Goal: Task Accomplishment & Management: Manage account settings

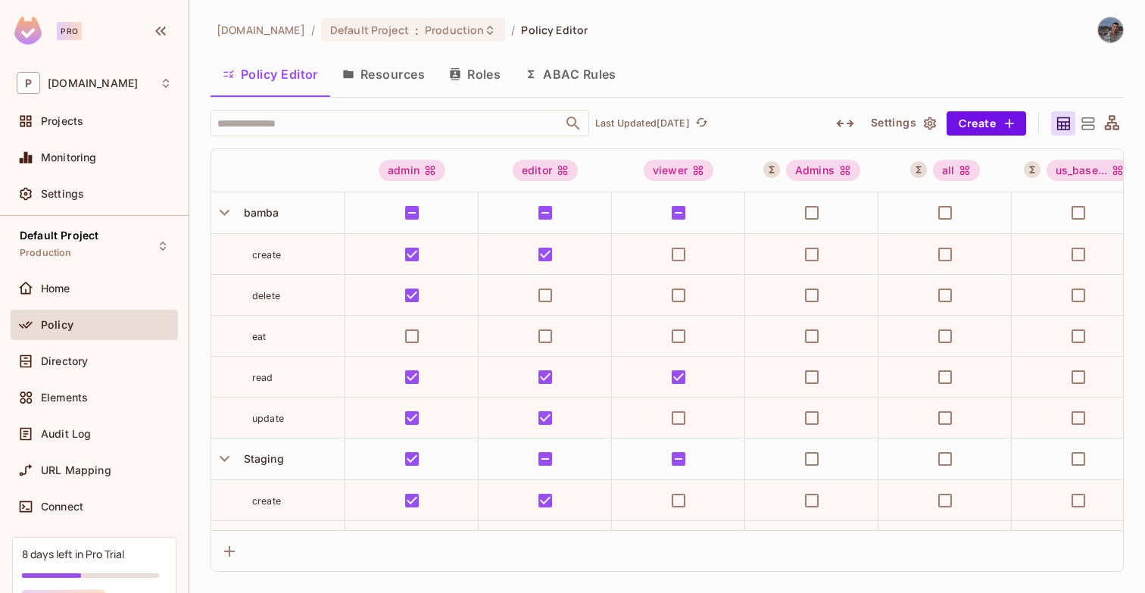
scroll to position [360, 0]
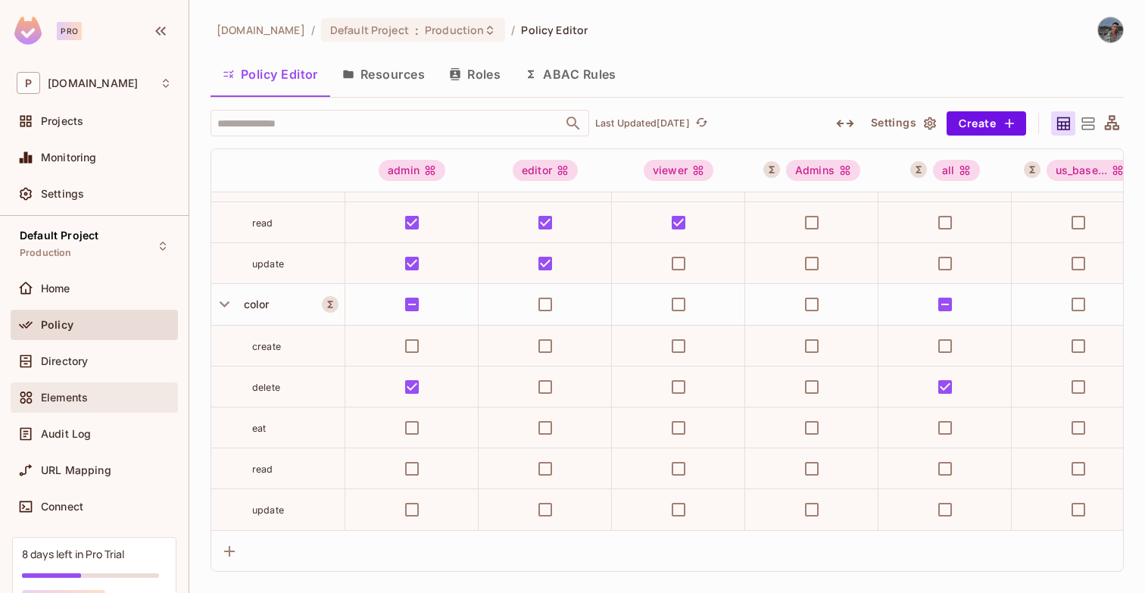
click at [86, 407] on div "Elements" at bounding box center [94, 397] width 167 height 30
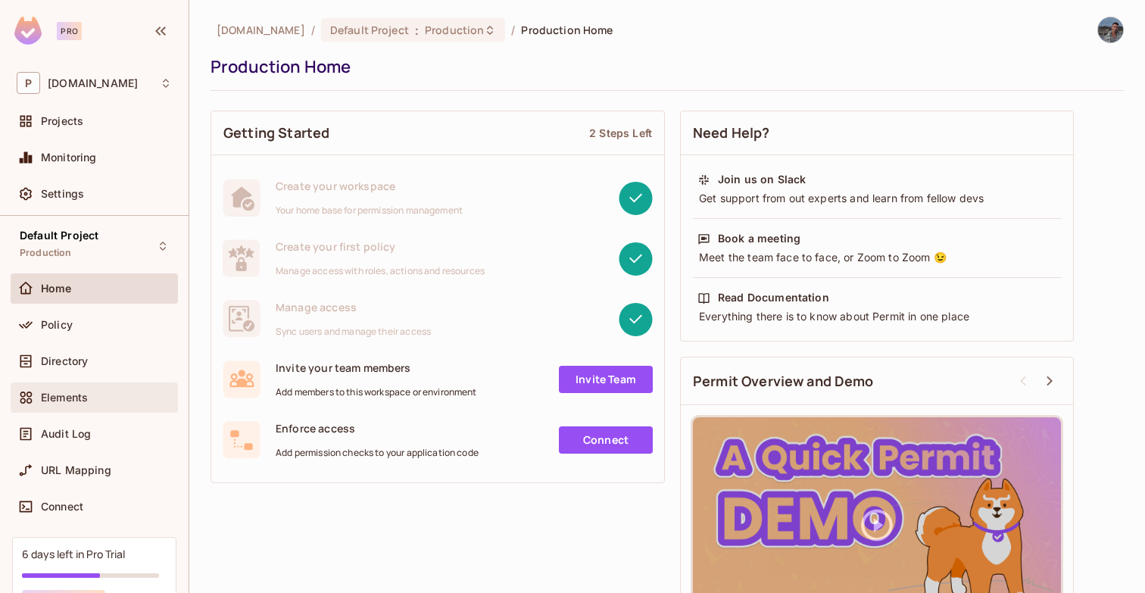
click at [130, 388] on div "Elements" at bounding box center [94, 397] width 155 height 18
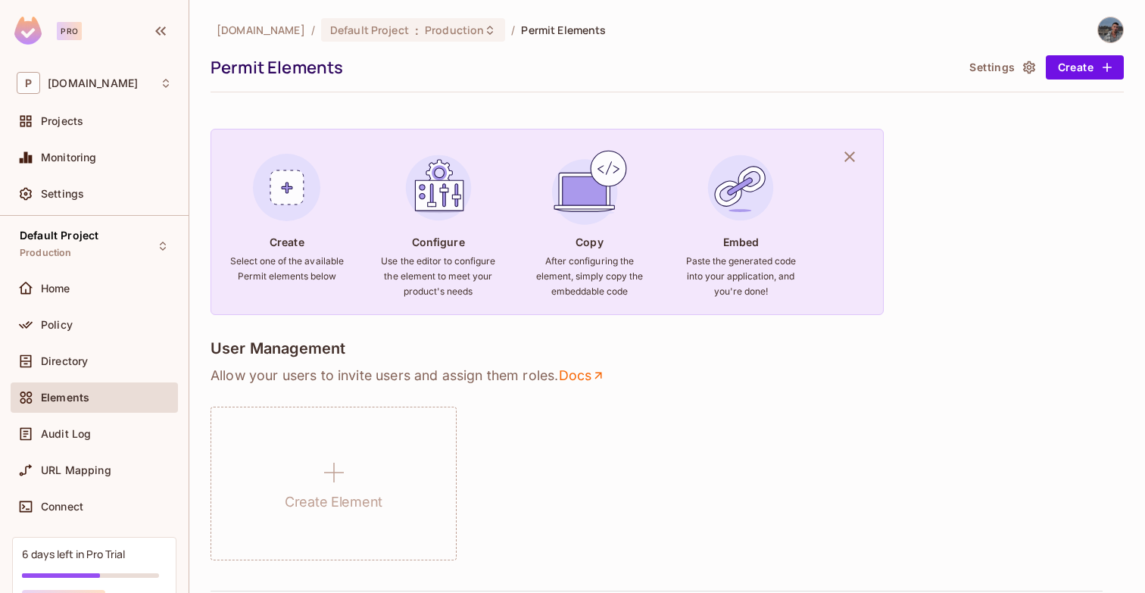
click at [1009, 73] on button "Settings" at bounding box center [1001, 67] width 76 height 24
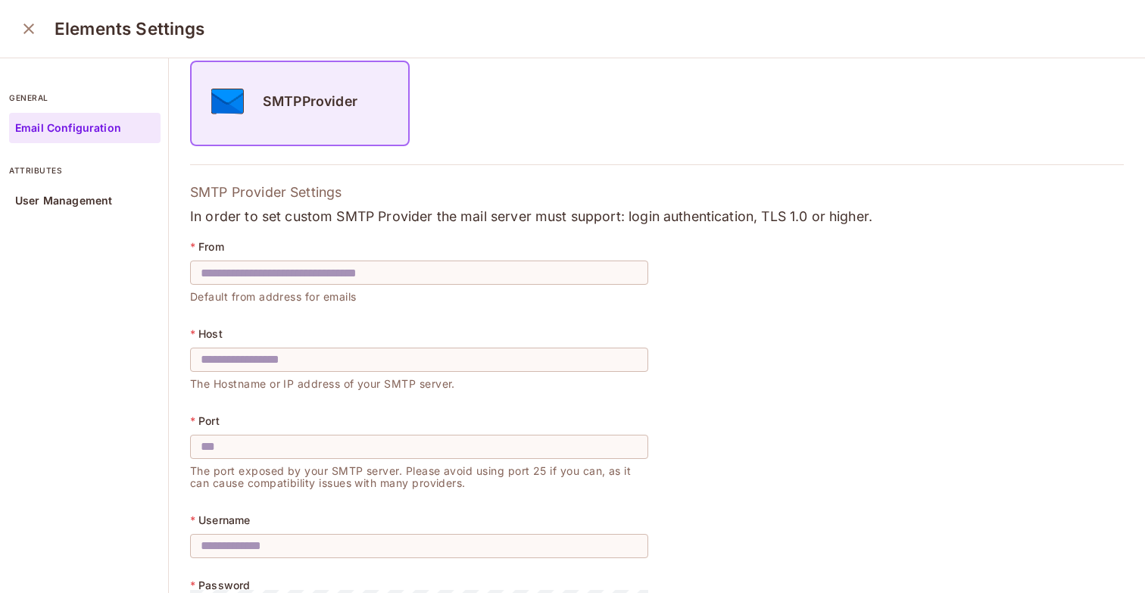
scroll to position [272, 0]
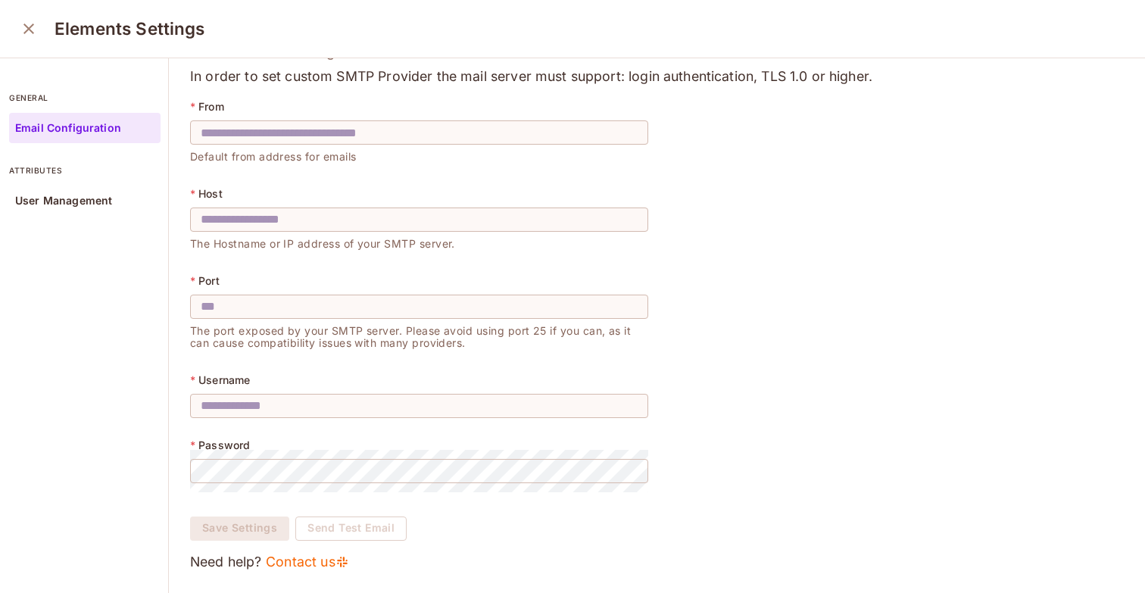
click at [31, 45] on div "Elements Settings" at bounding box center [572, 29] width 1145 height 58
click at [32, 40] on button "close" at bounding box center [29, 29] width 30 height 30
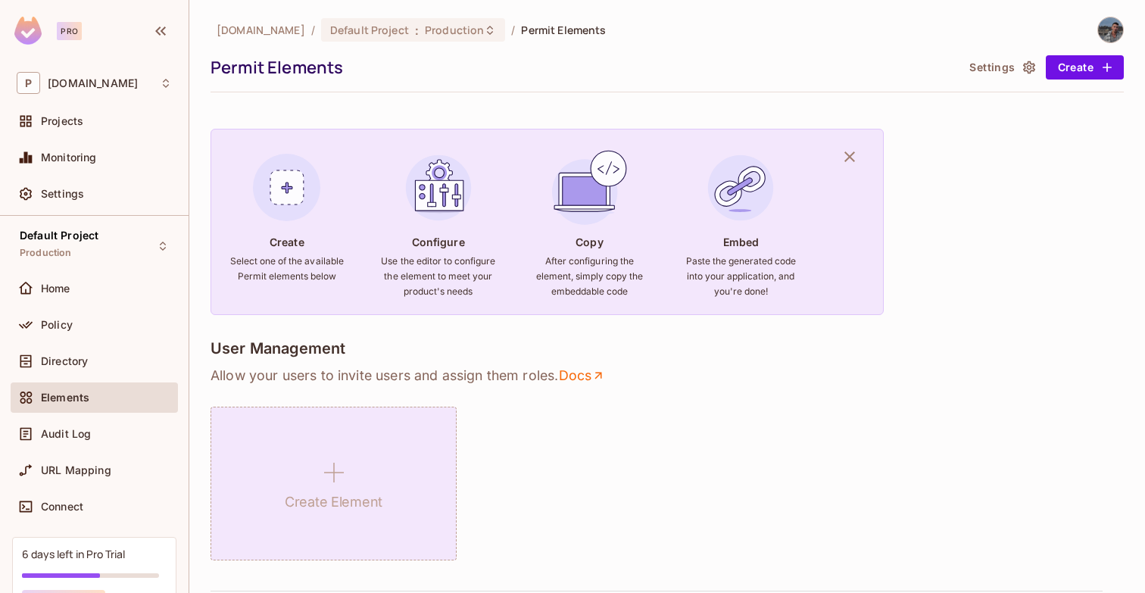
click at [258, 443] on div "Create Element" at bounding box center [333, 484] width 246 height 154
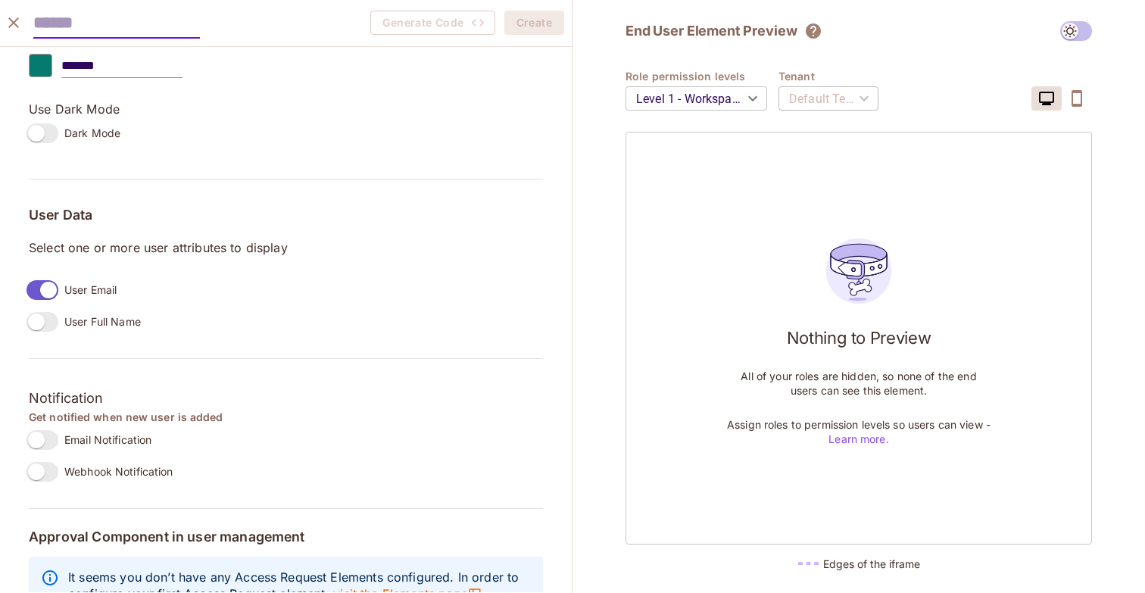
scroll to position [1069, 0]
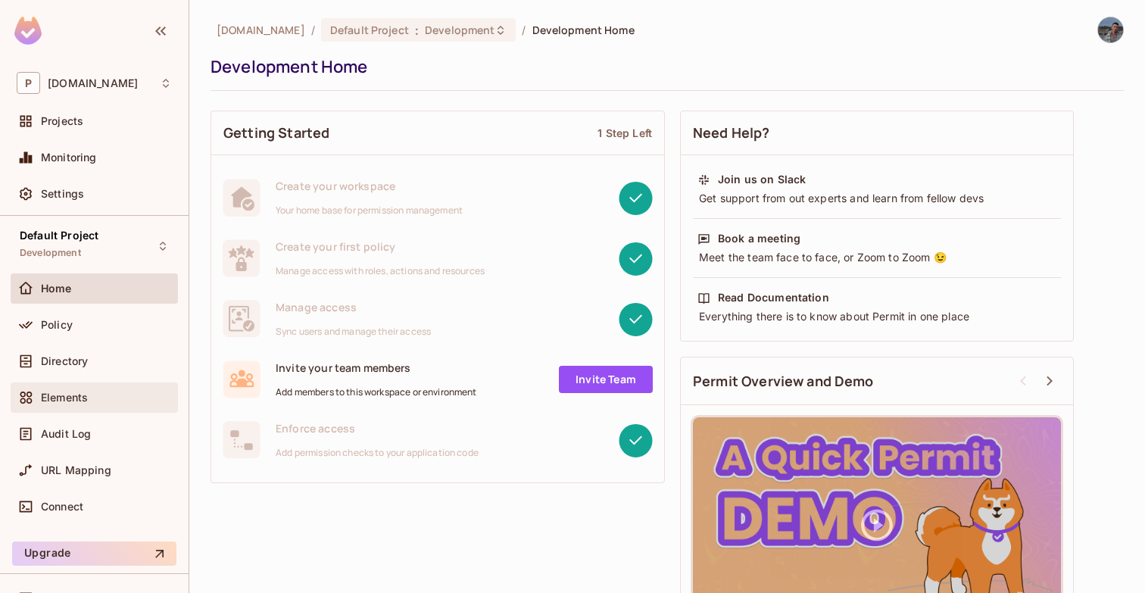
click at [59, 392] on span "Elements" at bounding box center [64, 397] width 47 height 12
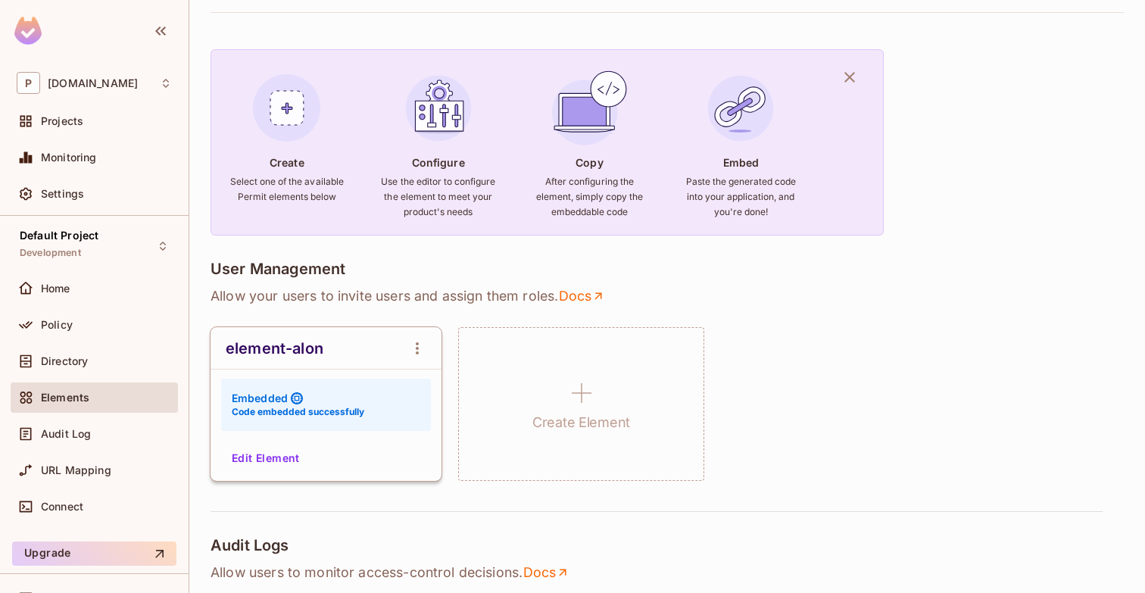
scroll to position [95, 0]
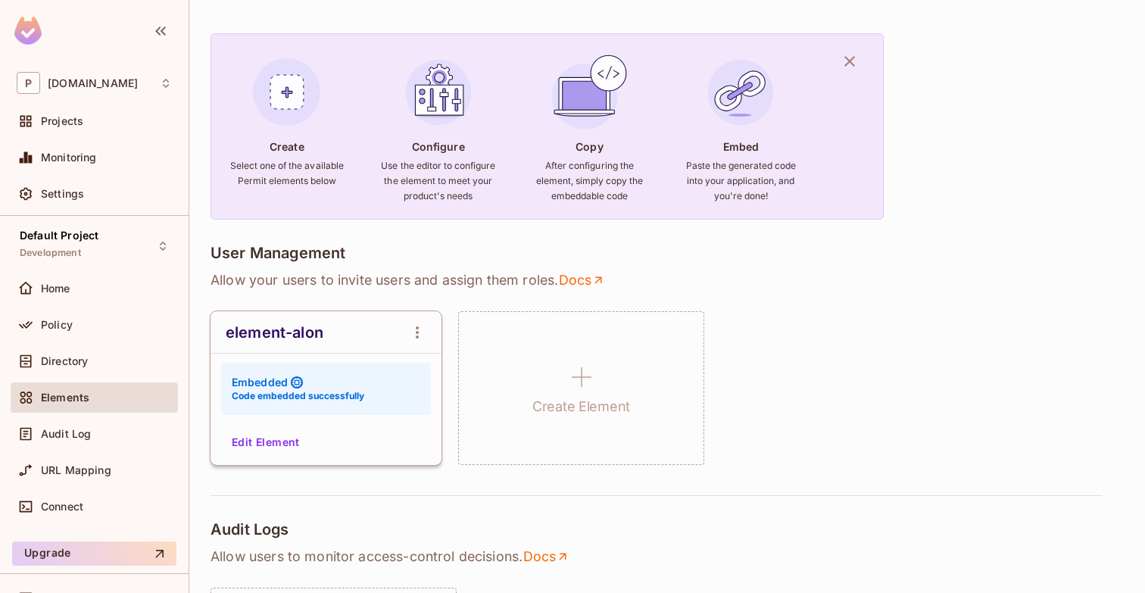
click at [278, 430] on button "Edit Element" at bounding box center [266, 442] width 80 height 24
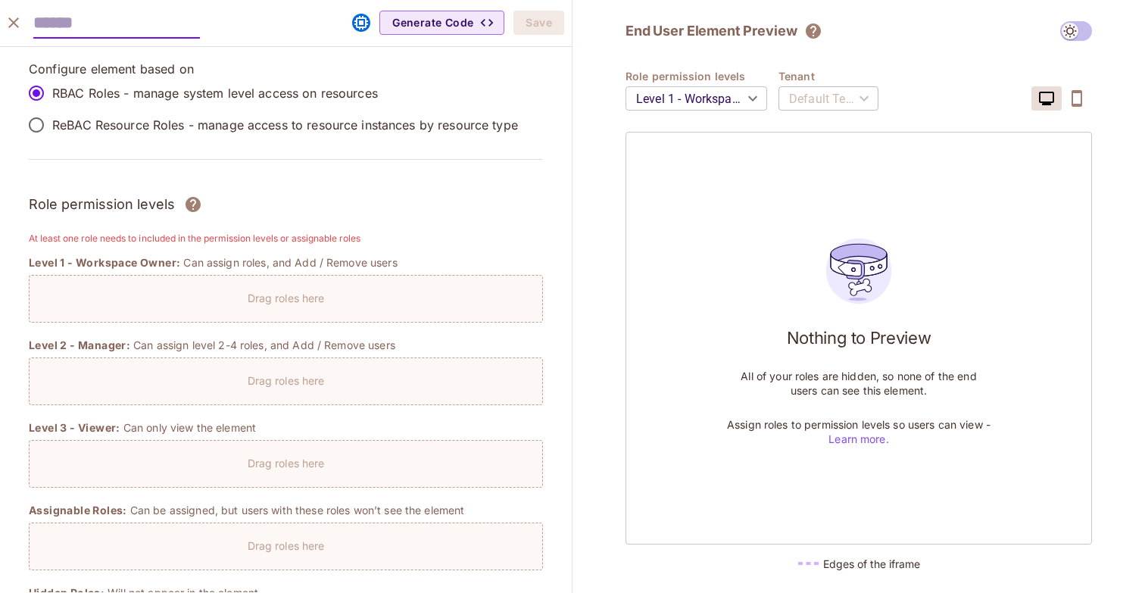
type input "**********"
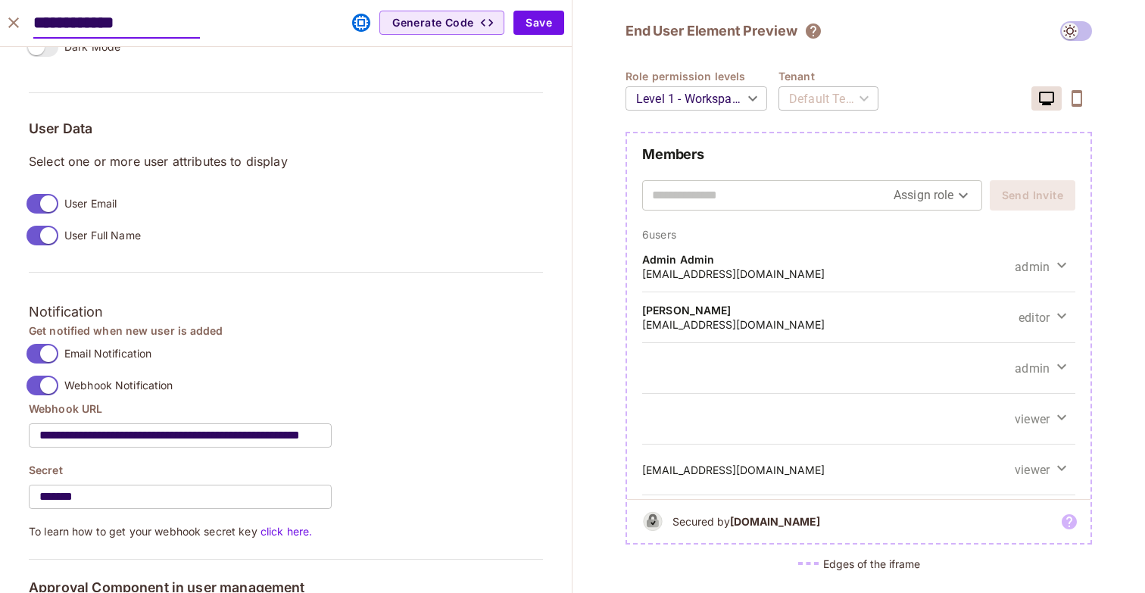
scroll to position [1210, 0]
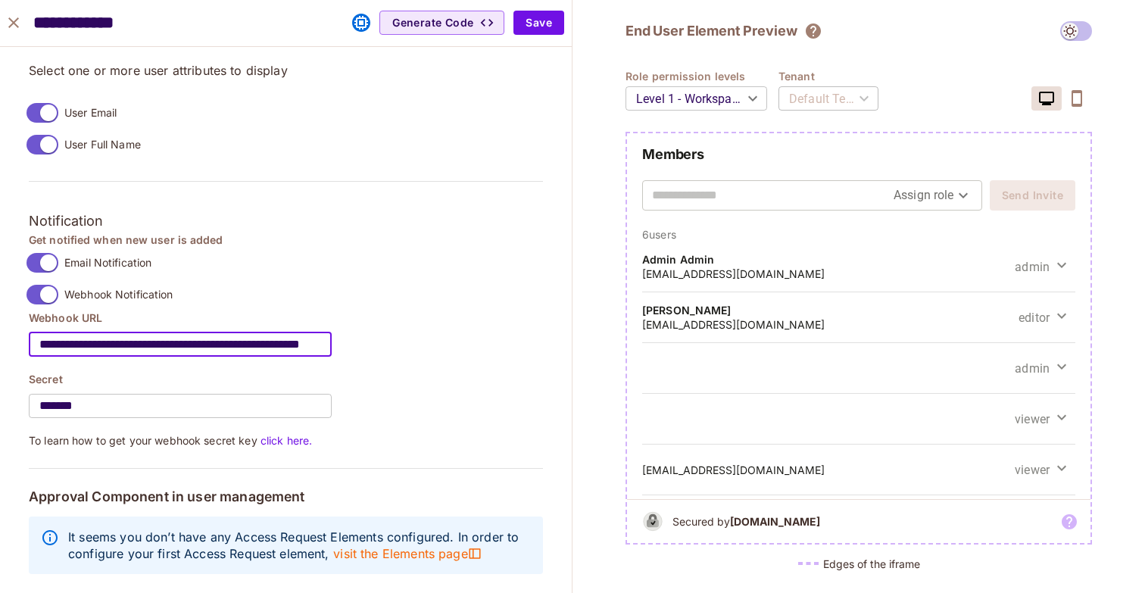
click at [198, 359] on input "**********" at bounding box center [180, 344] width 303 height 42
click at [77, 263] on span "Email Notification" at bounding box center [107, 262] width 87 height 14
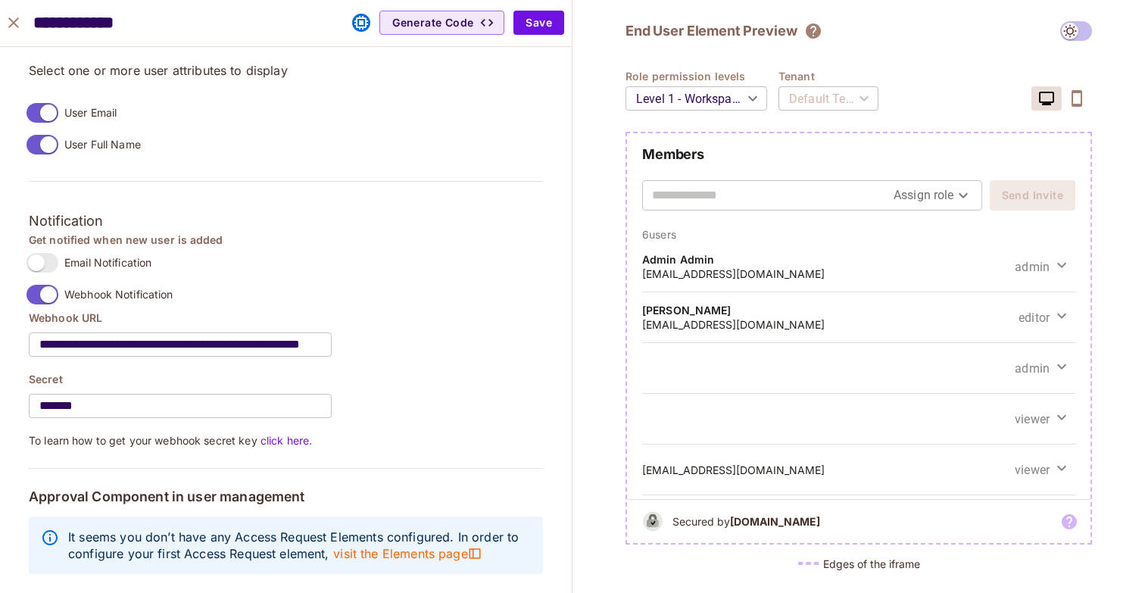
click at [79, 400] on input "*******" at bounding box center [180, 406] width 303 height 42
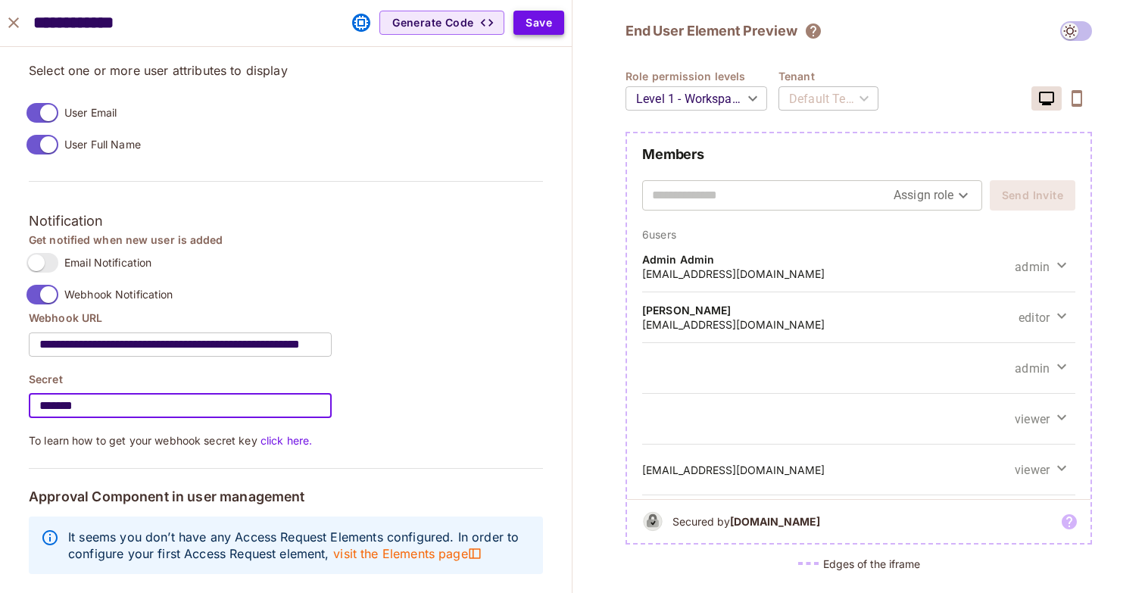
click at [531, 26] on button "Save" at bounding box center [538, 23] width 51 height 24
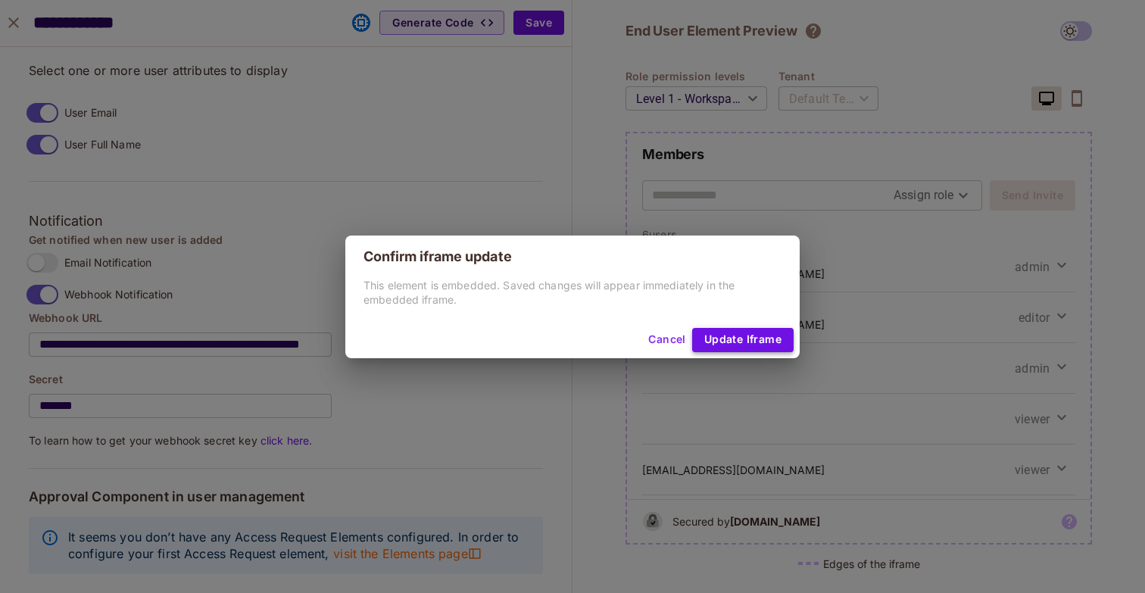
click at [750, 345] on button "Update Iframe" at bounding box center [742, 340] width 101 height 24
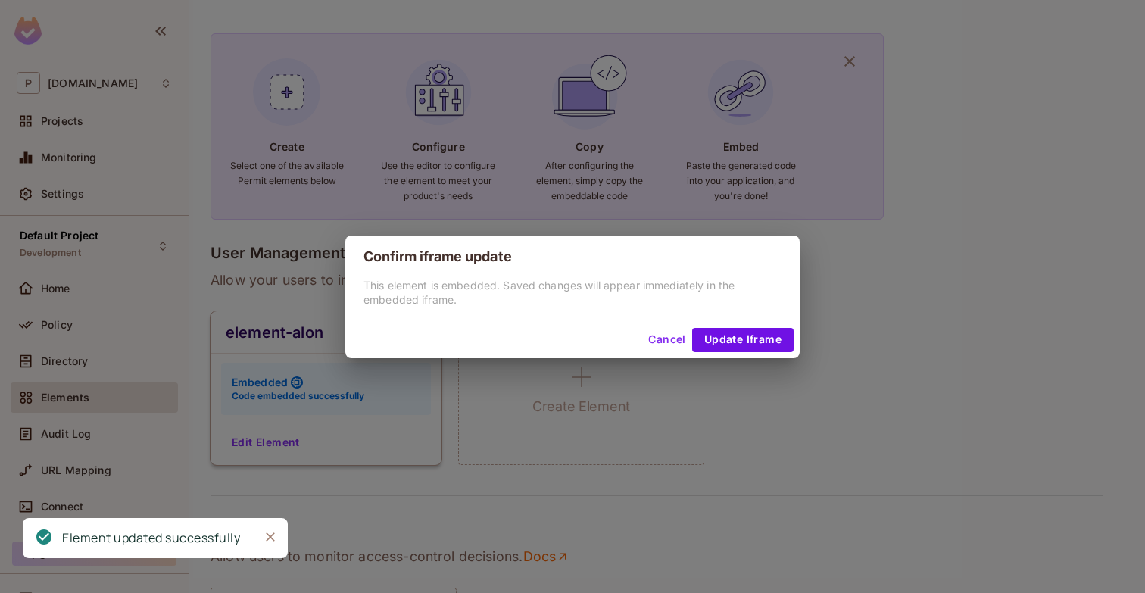
scroll to position [1102, 0]
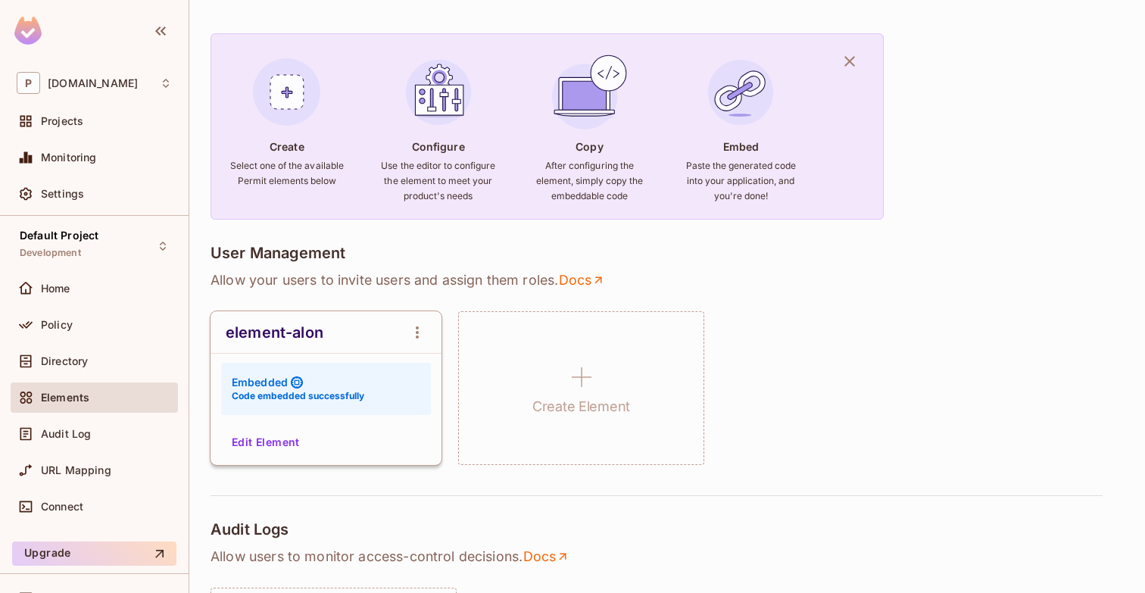
click at [251, 436] on button "Edit Element" at bounding box center [266, 442] width 80 height 24
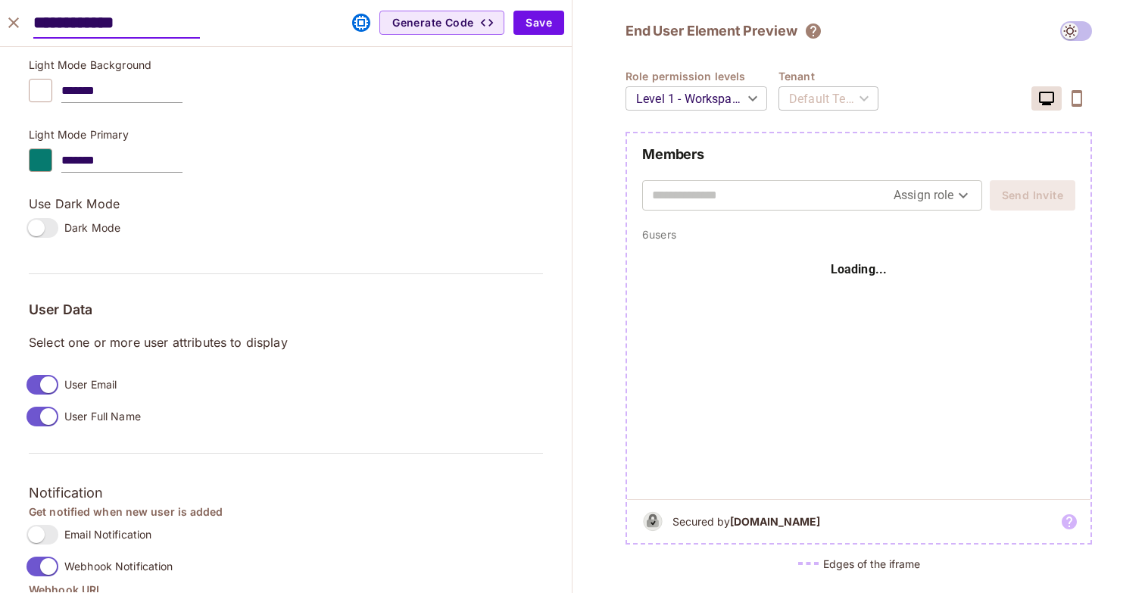
scroll to position [1214, 0]
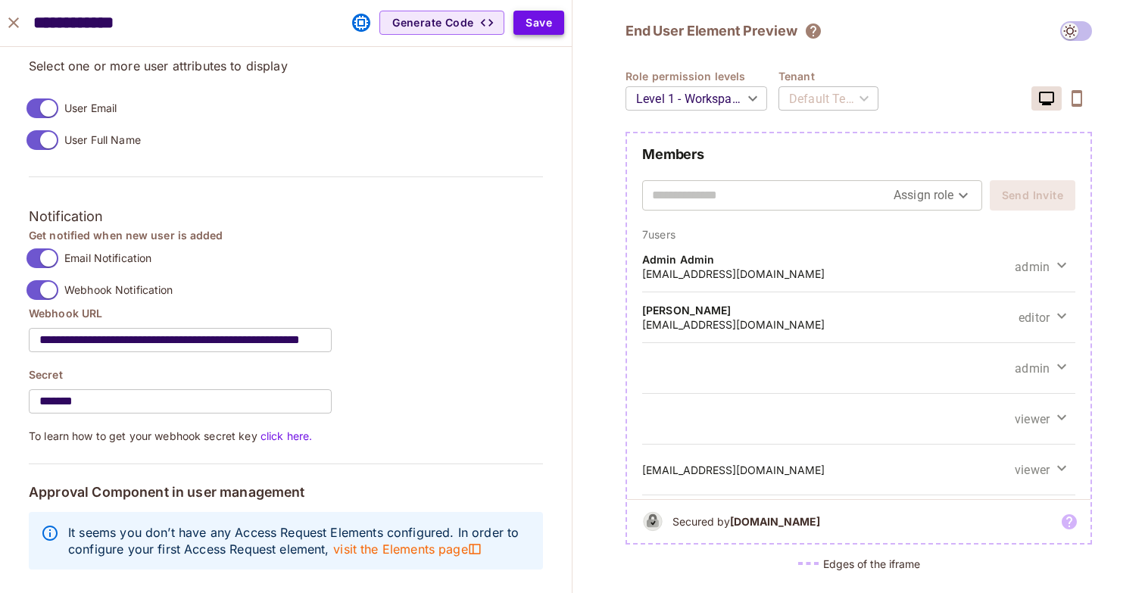
click at [538, 28] on button "Save" at bounding box center [538, 23] width 51 height 24
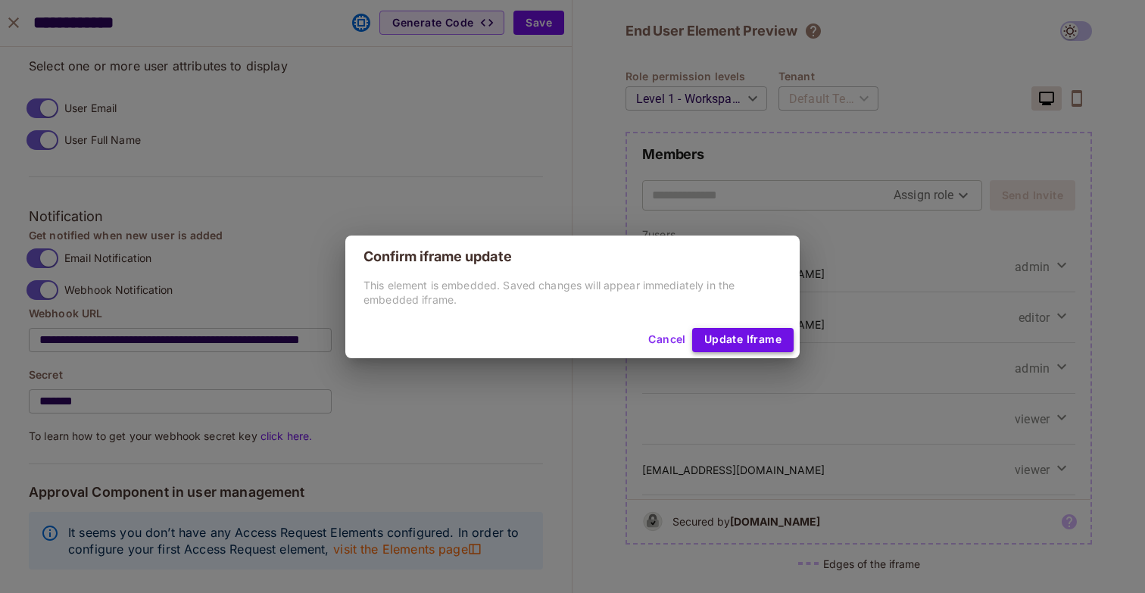
click at [733, 341] on button "Update Iframe" at bounding box center [742, 340] width 101 height 24
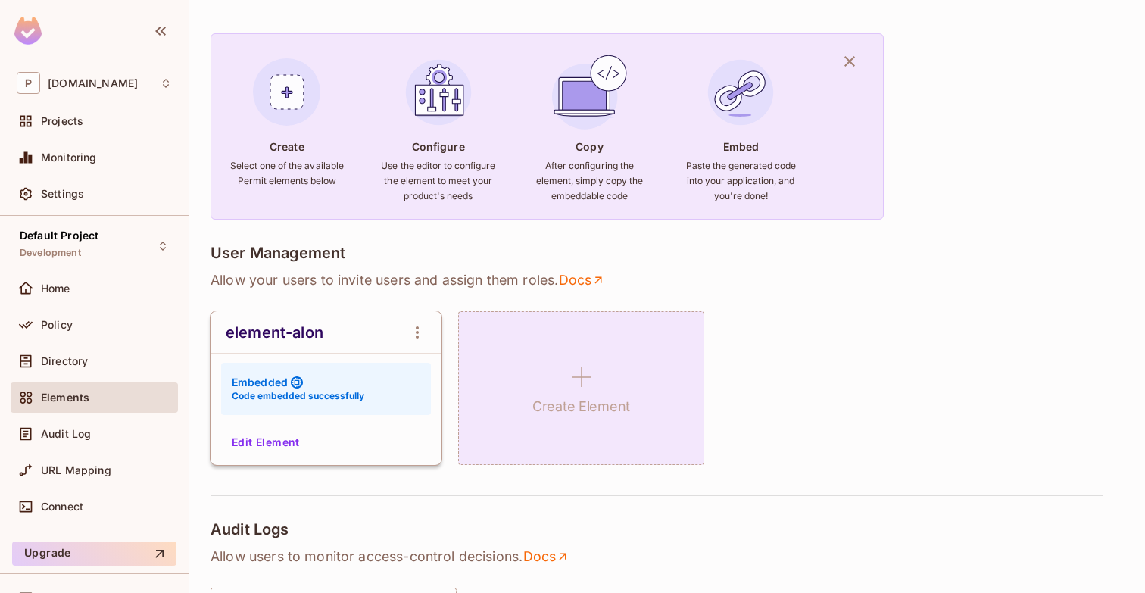
scroll to position [0, 0]
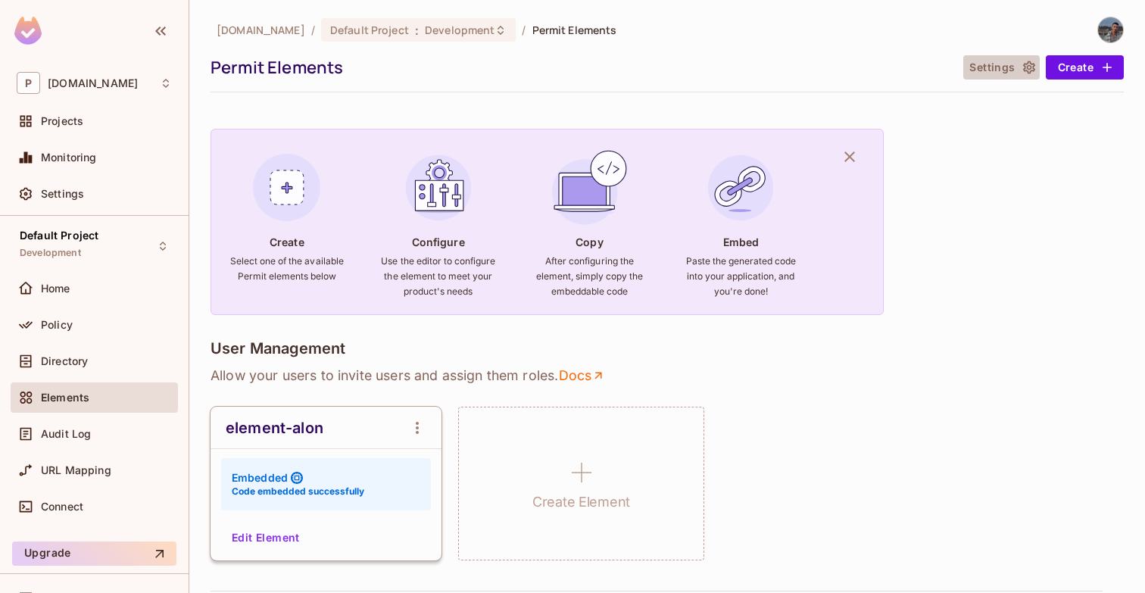
click at [1014, 56] on button "Settings" at bounding box center [1001, 67] width 76 height 24
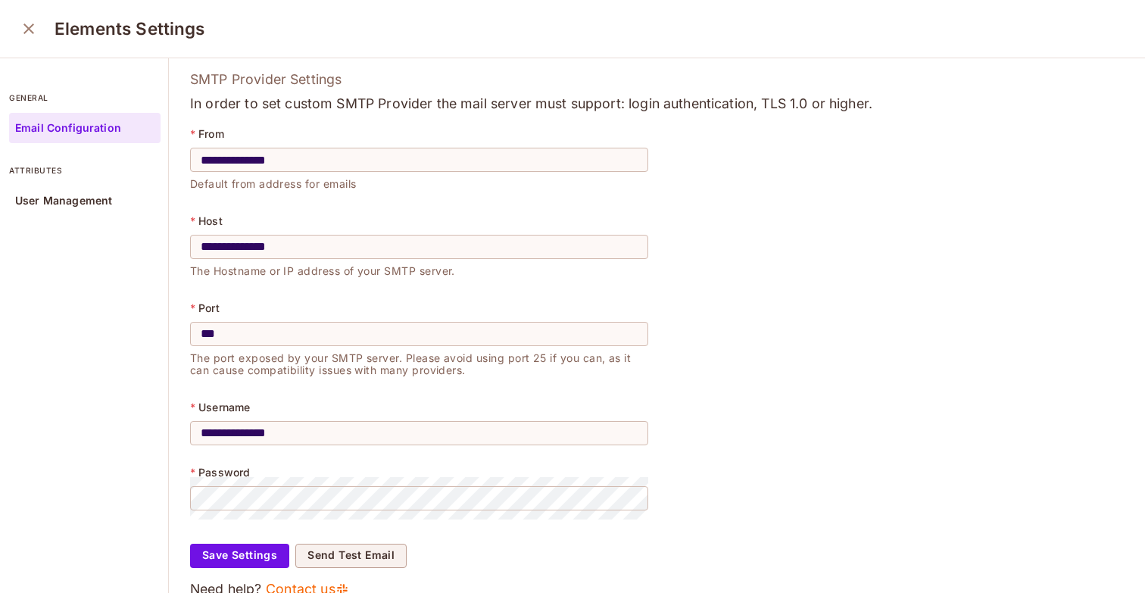
scroll to position [272, 0]
